Goal: Complete application form

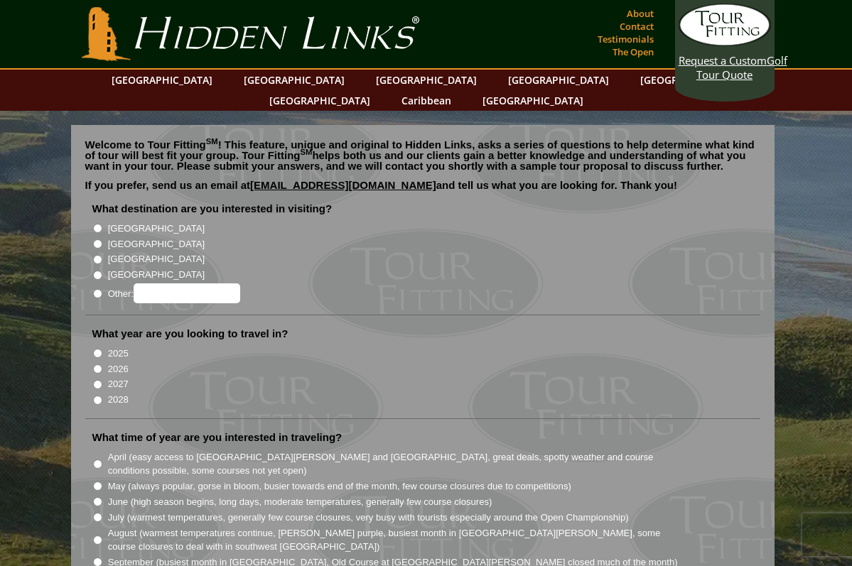
click at [95, 239] on input "[GEOGRAPHIC_DATA]" at bounding box center [97, 243] width 9 height 9
radio input "true"
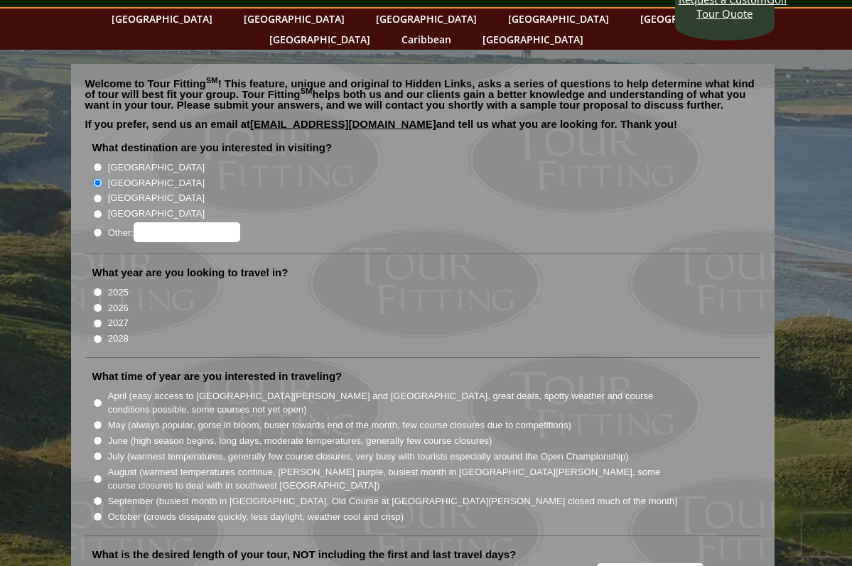
scroll to position [60, 0]
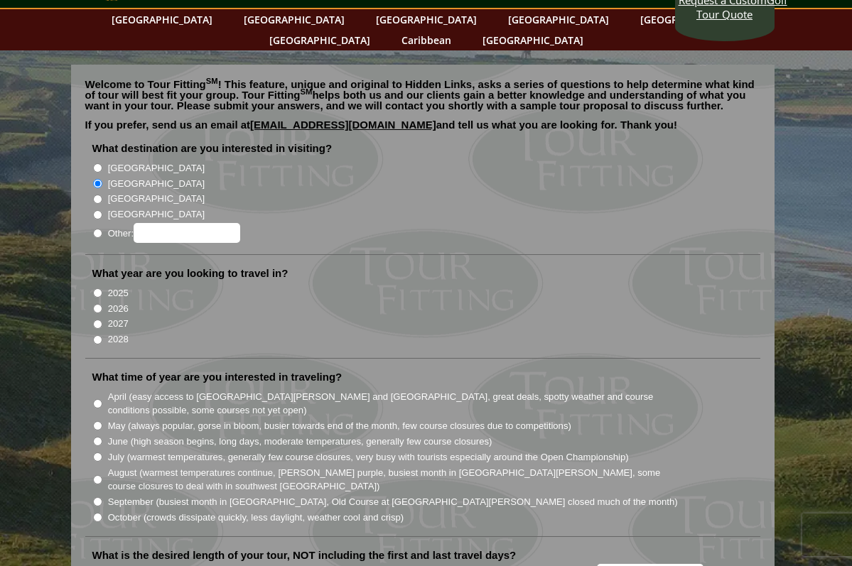
click at [94, 304] on input "2026" at bounding box center [97, 308] width 9 height 9
radio input "true"
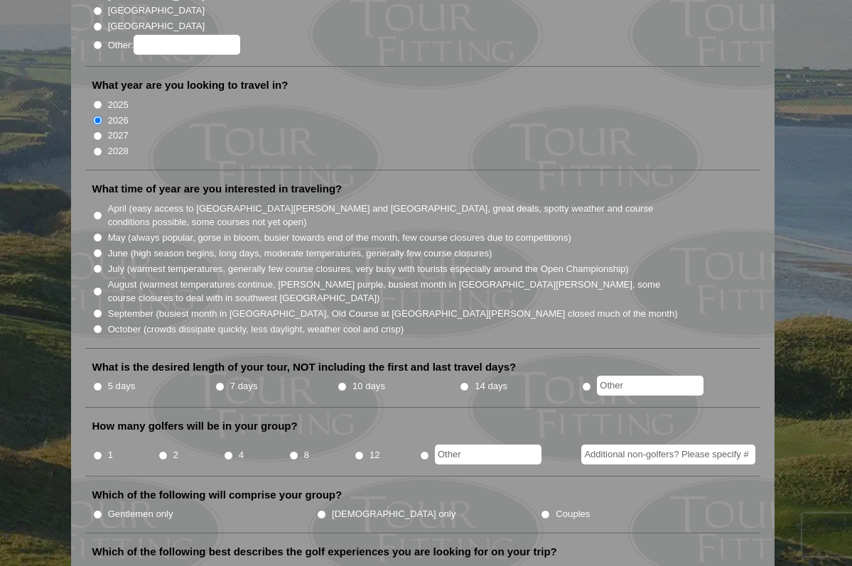
scroll to position [252, 0]
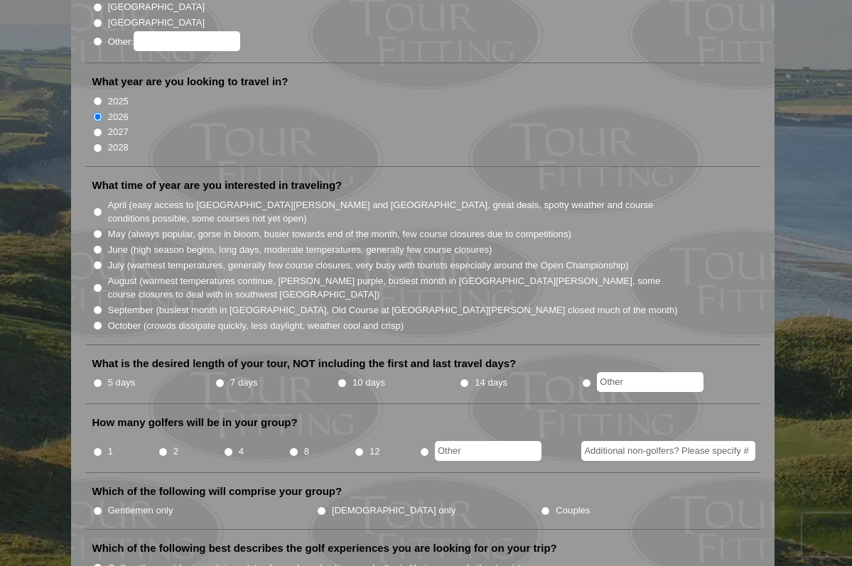
click at [95, 229] on input "May (always popular, gorse in bloom, busier towards end of the month, few cours…" at bounding box center [97, 233] width 9 height 9
radio input "true"
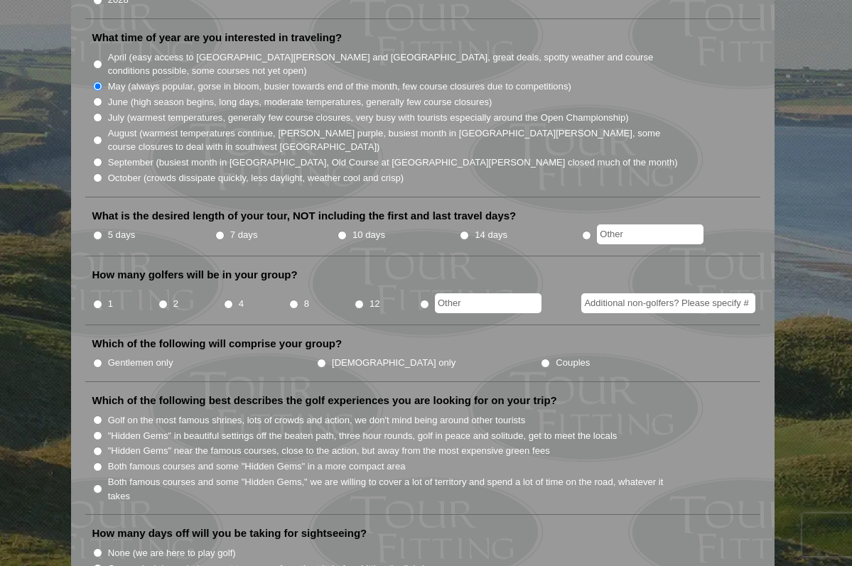
click at [342, 231] on input "10 days" at bounding box center [341, 235] width 9 height 9
radio input "true"
click at [167, 286] on li "2" at bounding box center [190, 300] width 65 height 28
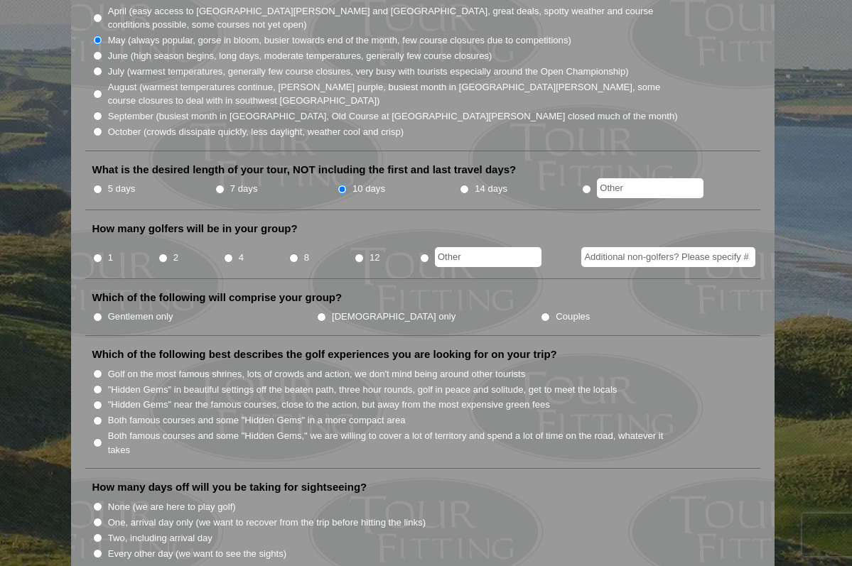
click at [99, 313] on input "Gentlemen only" at bounding box center [97, 317] width 9 height 9
radio input "true"
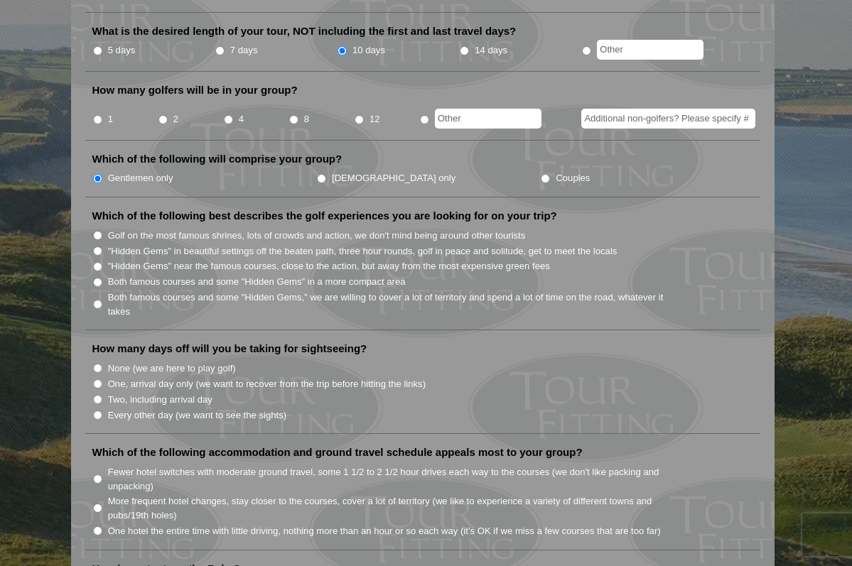
scroll to position [585, 0]
click at [98, 278] on input "Both famous courses and some "Hidden Gems" in a more compact area" at bounding box center [97, 282] width 9 height 9
radio input "true"
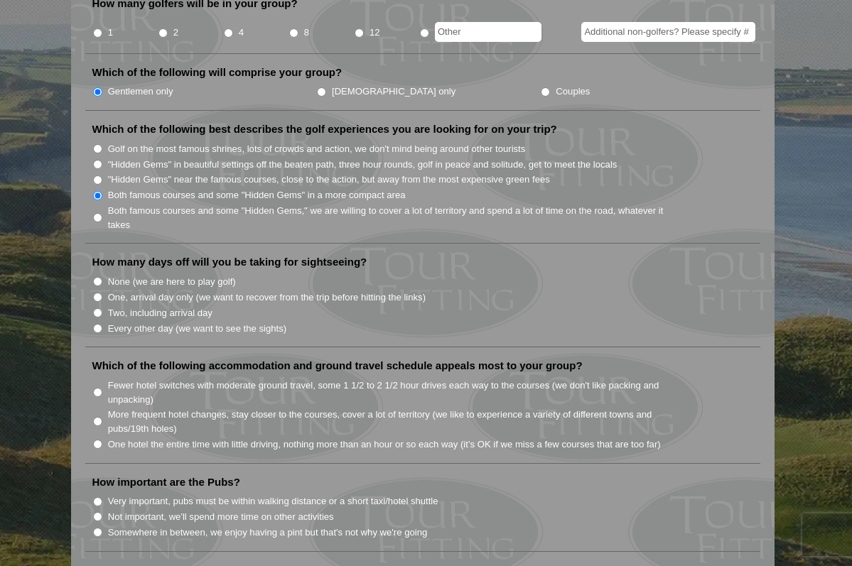
click at [97, 293] on input "One, arrival day only (we want to recover from the trip before hitting the link…" at bounding box center [97, 297] width 9 height 9
radio input "true"
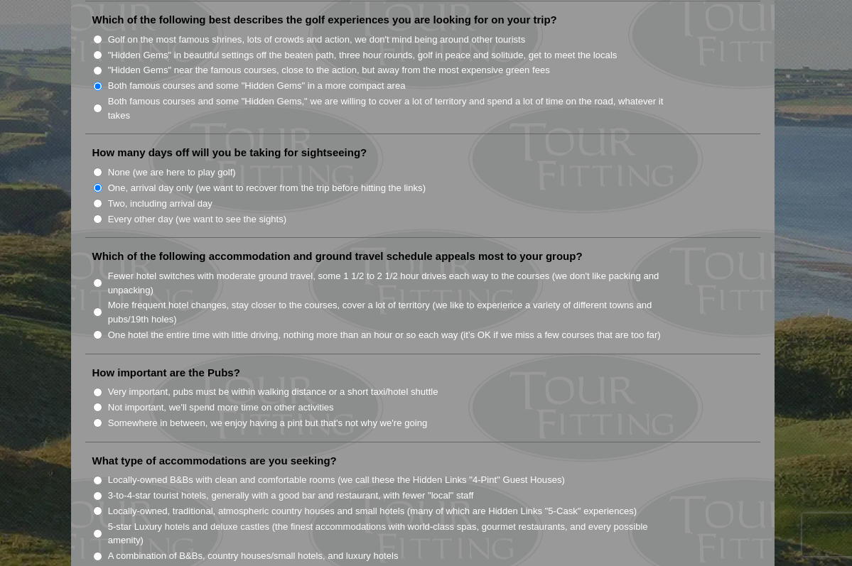
click at [97, 308] on input "More frequent hotel changes, stay closer to the courses, cover a lot of territo…" at bounding box center [97, 312] width 9 height 9
radio input "true"
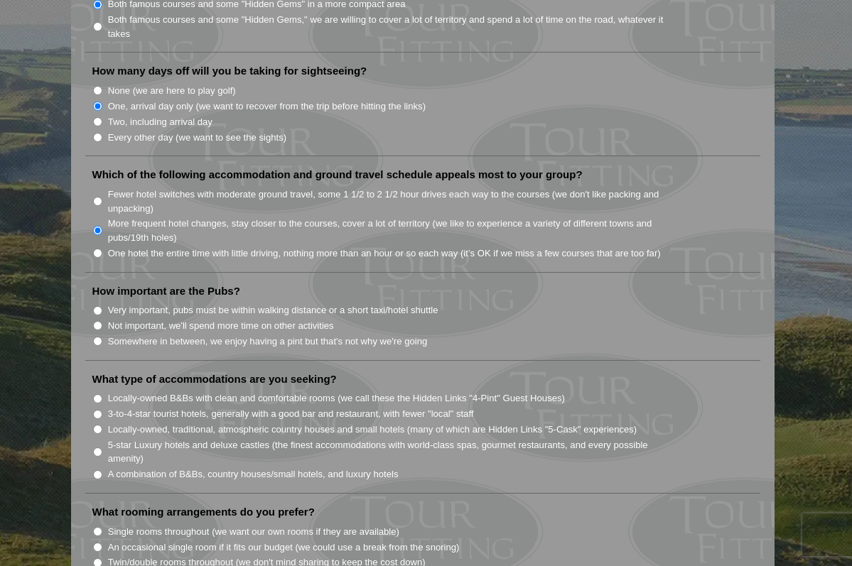
scroll to position [936, 0]
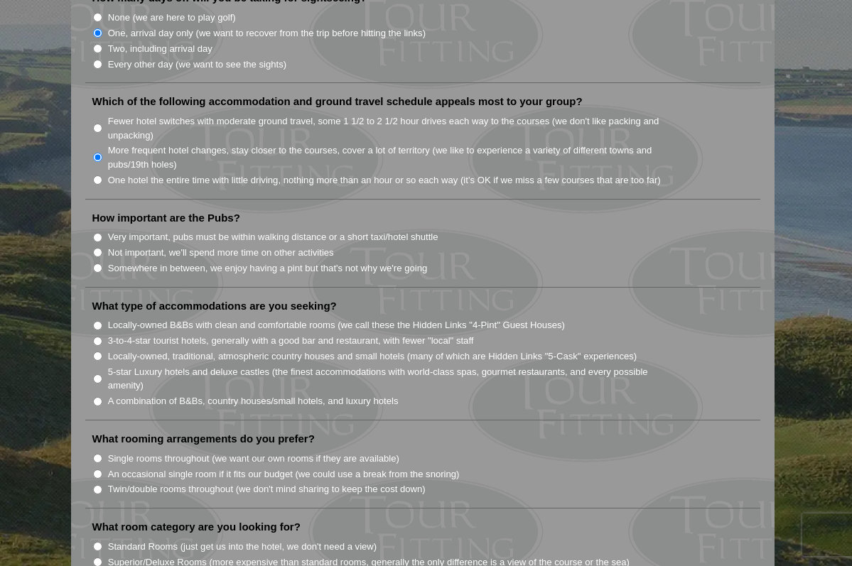
click at [97, 233] on input "Very important, pubs must be within walking distance or a short taxi/hotel shut…" at bounding box center [97, 237] width 9 height 9
radio input "true"
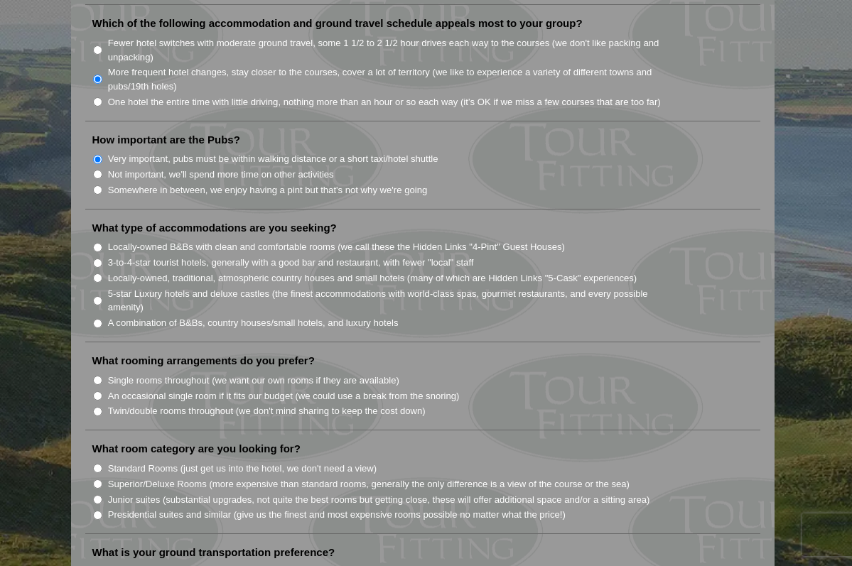
scroll to position [1015, 0]
click at [94, 257] on input "3-to-4-star tourist hotels, generally with a good bar and restaurant, with fewe…" at bounding box center [97, 261] width 9 height 9
radio input "true"
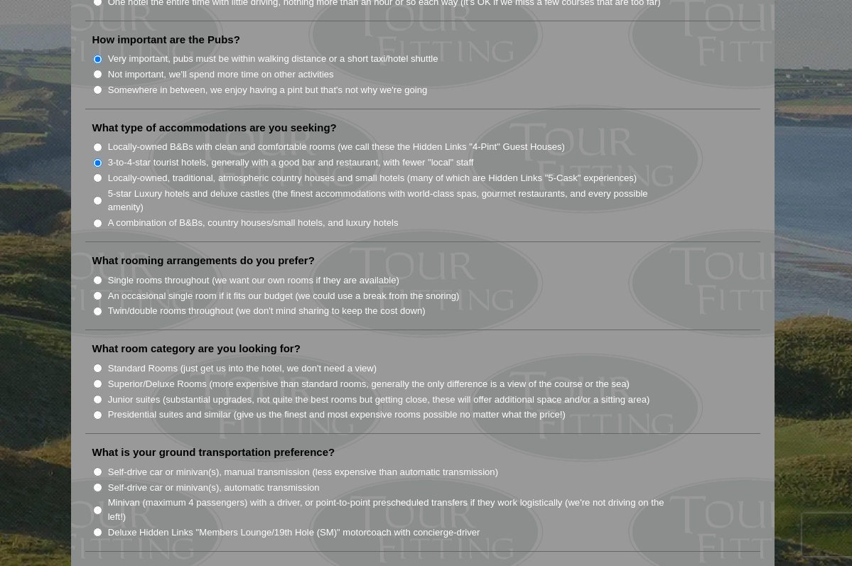
scroll to position [1116, 0]
click at [97, 273] on input "Single rooms throughout (we want our own rooms if they are available)" at bounding box center [97, 277] width 9 height 9
radio input "true"
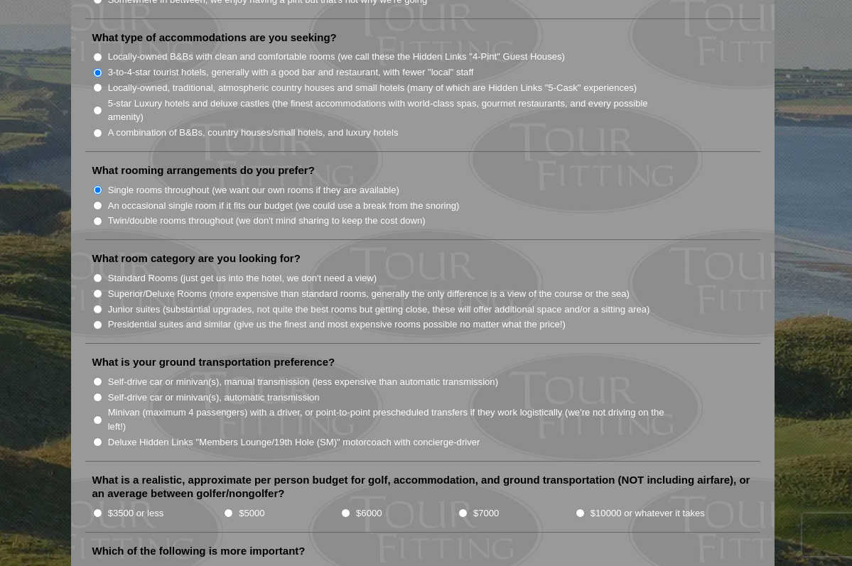
scroll to position [1206, 0]
click at [97, 272] on input "Standard Rooms (just get us into the hotel, we don't need a view)" at bounding box center [97, 276] width 9 height 9
radio input "true"
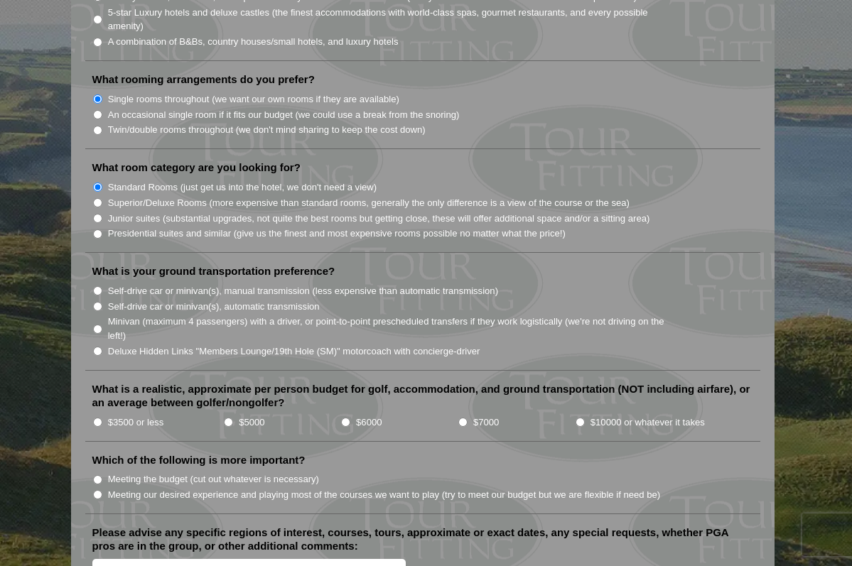
scroll to position [1299, 0]
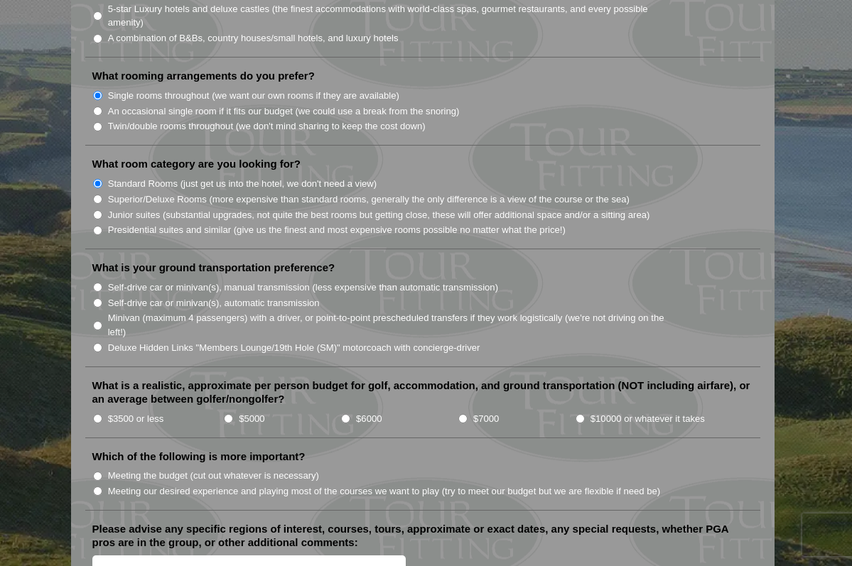
click at [97, 321] on input "Minivan (maximum 4 passengers) with a driver, or point-to-point prescheduled tr…" at bounding box center [97, 325] width 9 height 9
radio input "true"
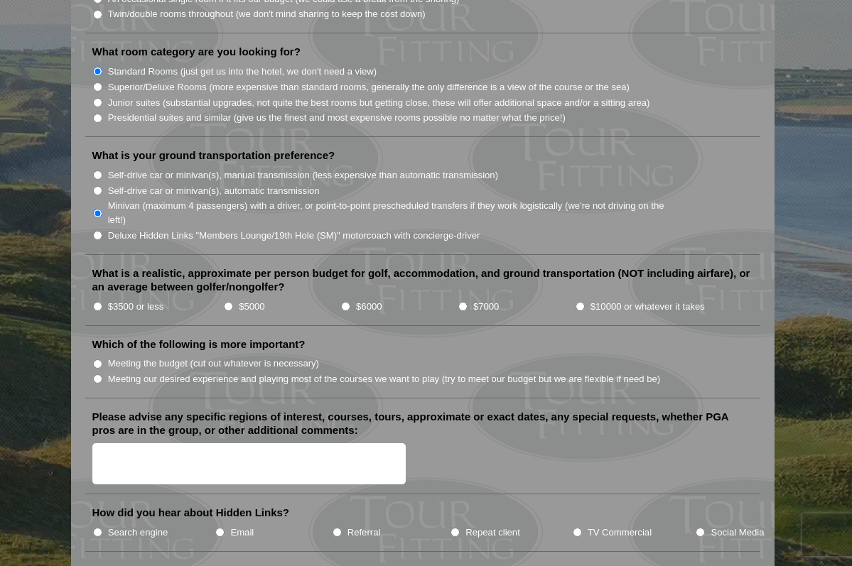
scroll to position [1414, 0]
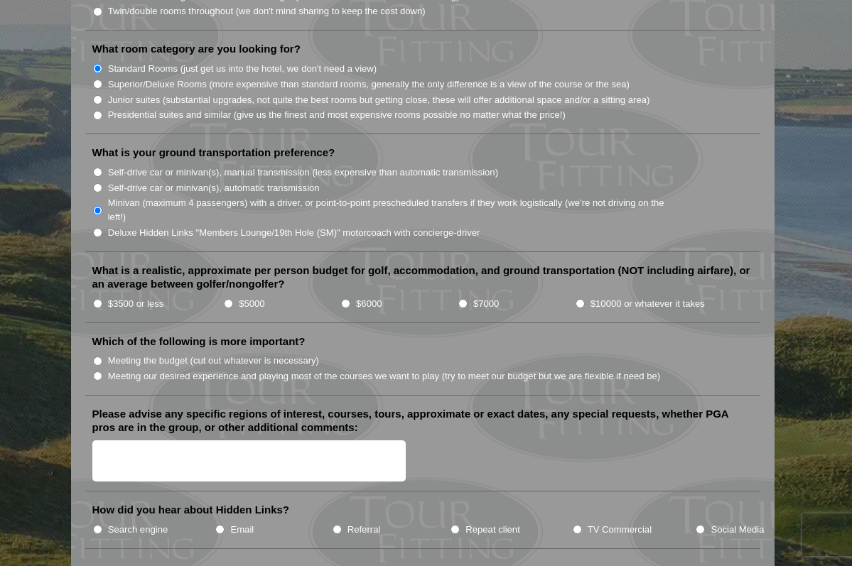
click at [344, 299] on input "$6000" at bounding box center [345, 303] width 9 height 9
radio input "true"
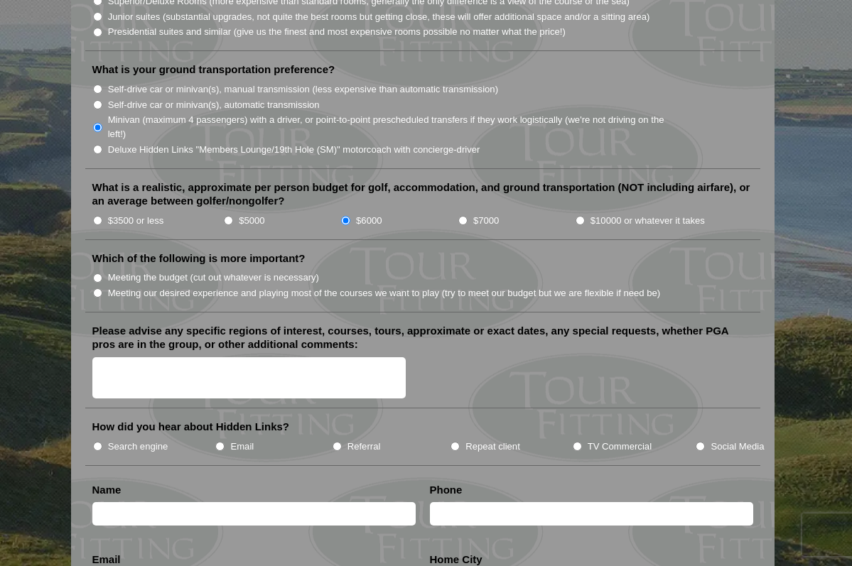
scroll to position [1500, 0]
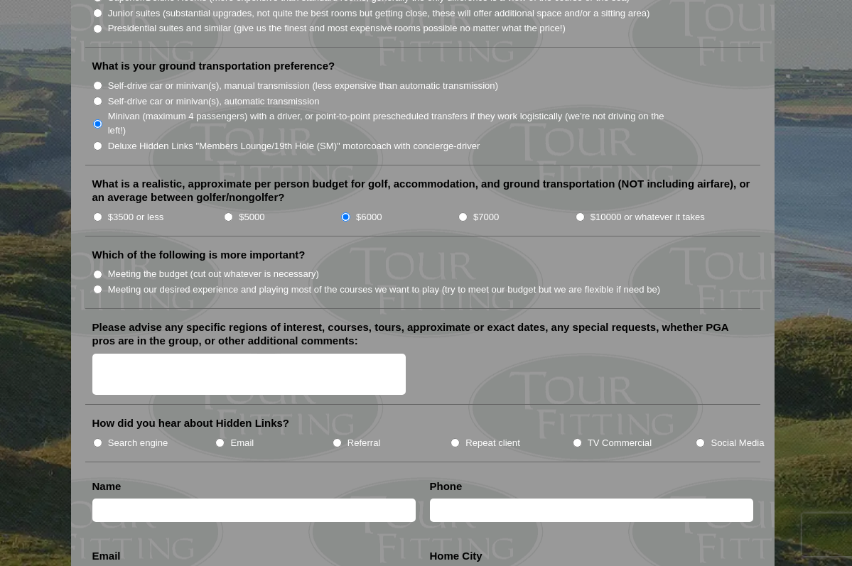
click at [99, 285] on input "Meeting our desired experience and playing most of the courses we want to play …" at bounding box center [97, 289] width 9 height 9
radio input "true"
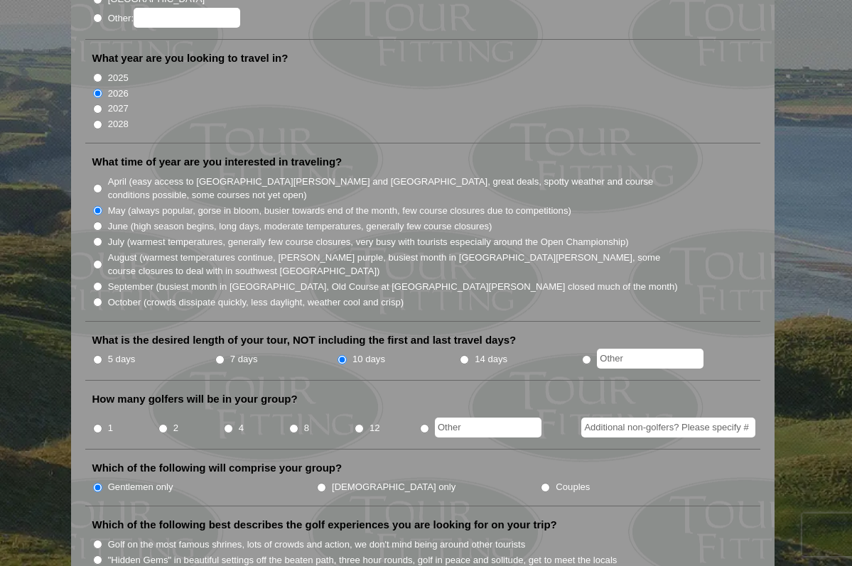
scroll to position [11, 0]
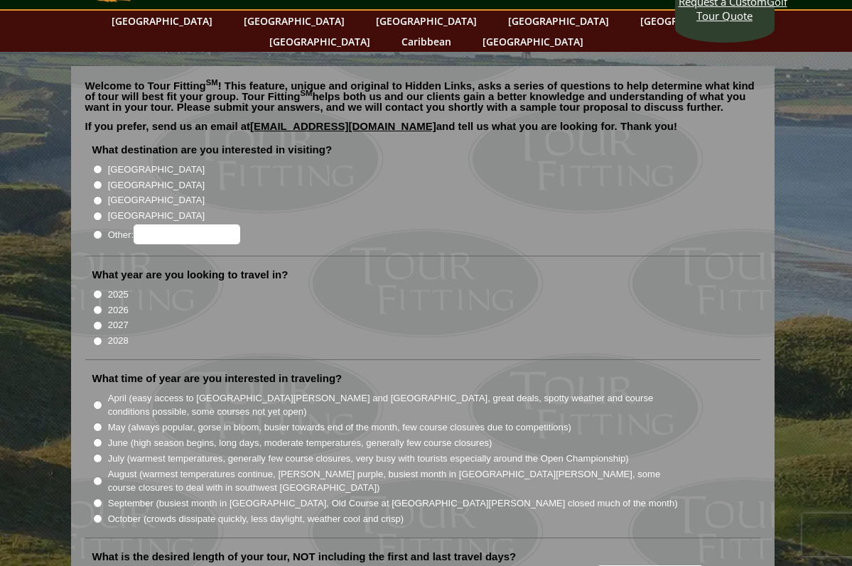
scroll to position [55, 0]
